Goal: Information Seeking & Learning: Learn about a topic

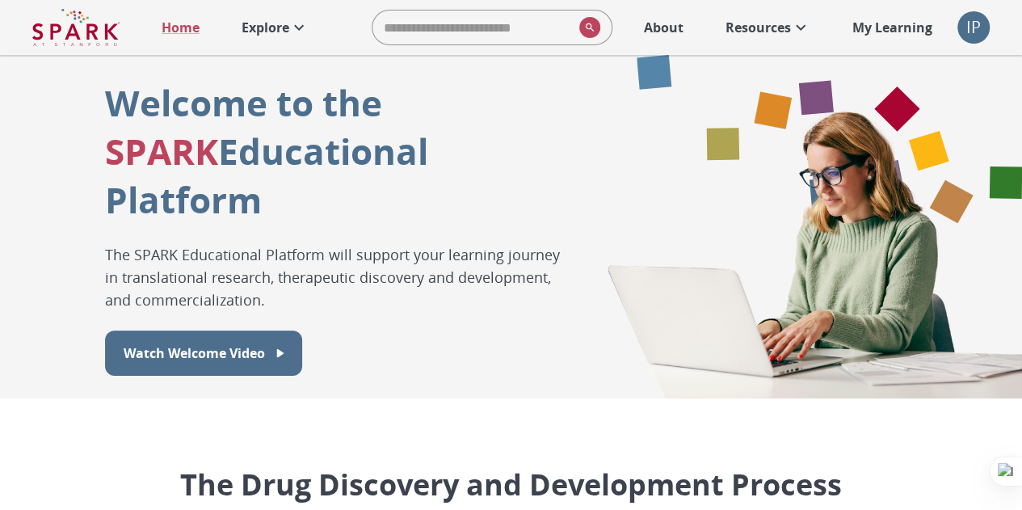
click at [910, 27] on p "My Learning" at bounding box center [892, 27] width 80 height 19
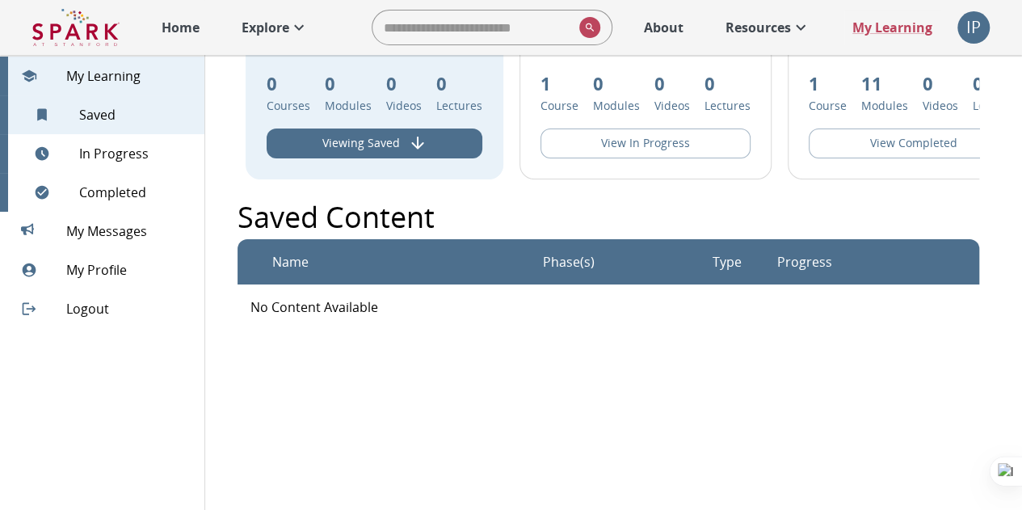
scroll to position [82, 0]
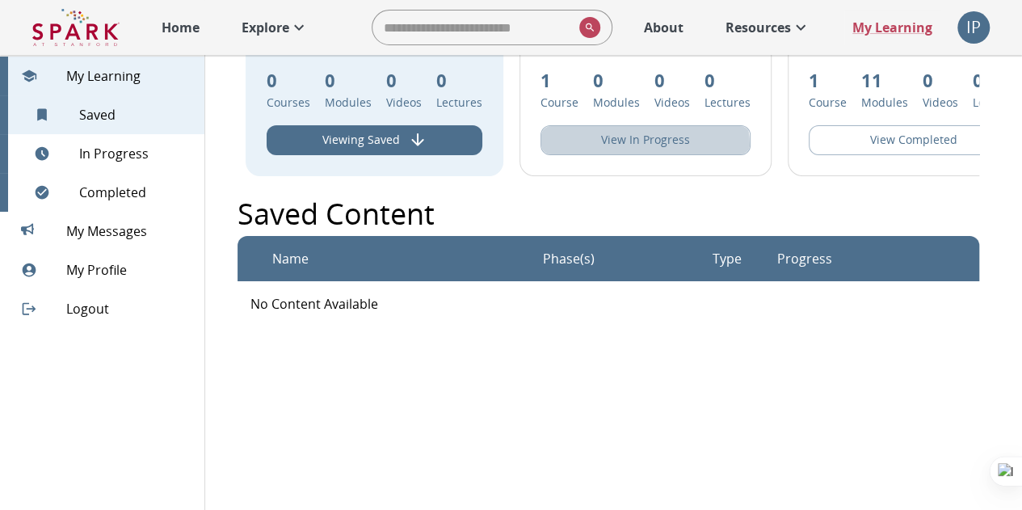
click at [632, 146] on button "View In Progress" at bounding box center [645, 140] width 210 height 30
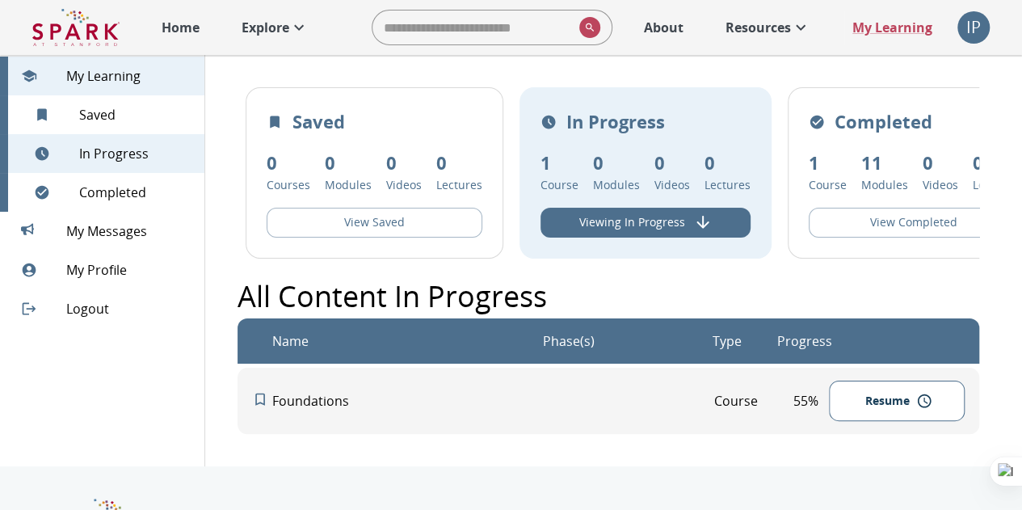
click at [861, 420] on button "Resume" at bounding box center [897, 400] width 136 height 41
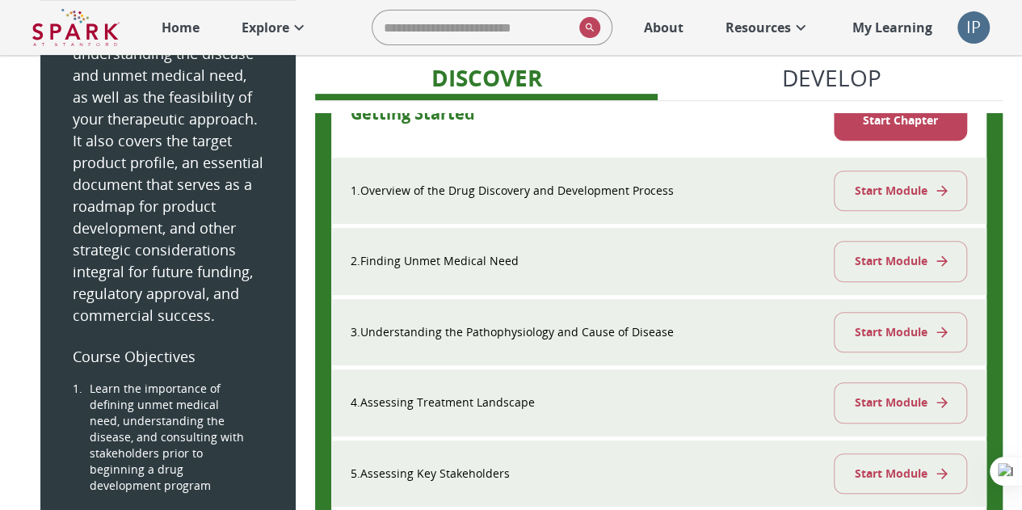
scroll to position [315, 0]
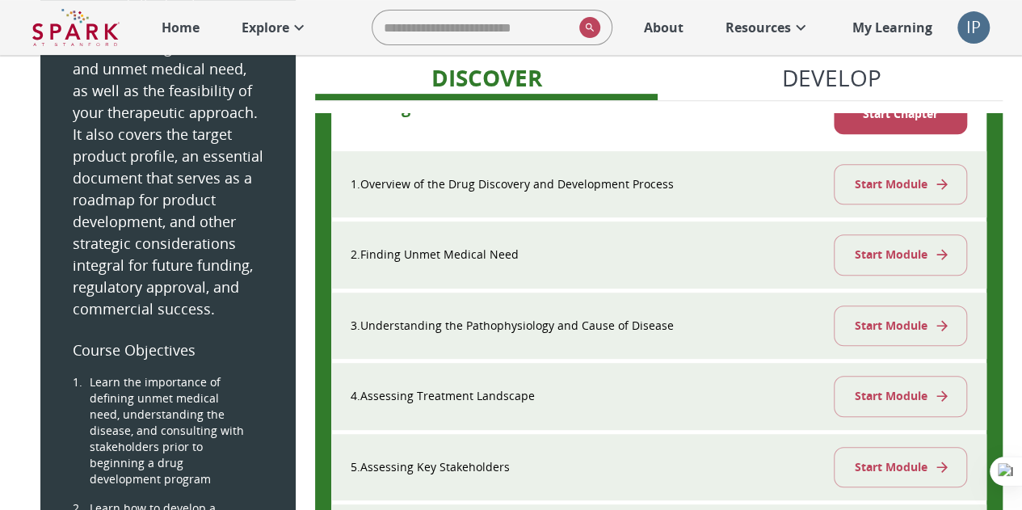
click at [893, 174] on button "Start Module" at bounding box center [900, 184] width 133 height 41
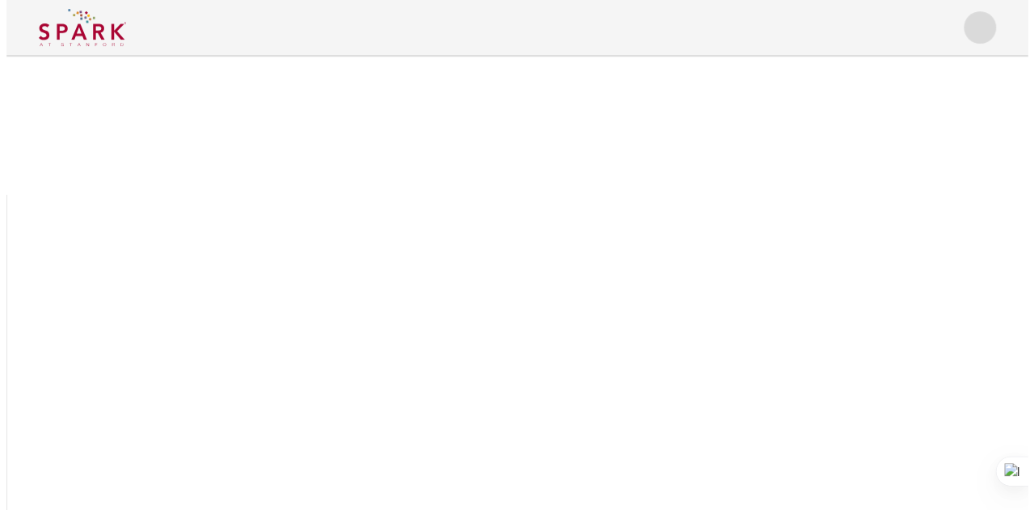
scroll to position [0, 0]
